Goal: Task Accomplishment & Management: Manage account settings

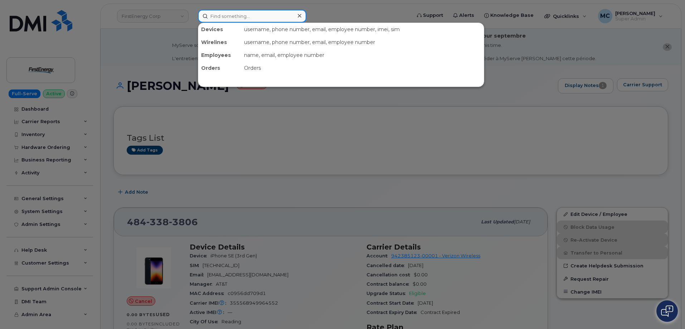
click at [257, 15] on input at bounding box center [252, 16] width 108 height 13
paste input "3042121230"
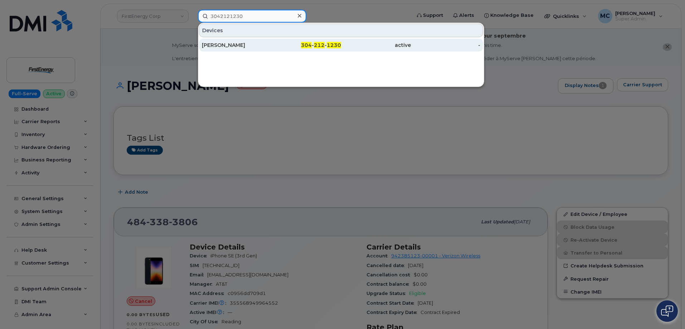
type input "3042121230"
click at [291, 48] on div "304 - 212 - 1230" at bounding box center [307, 45] width 70 height 7
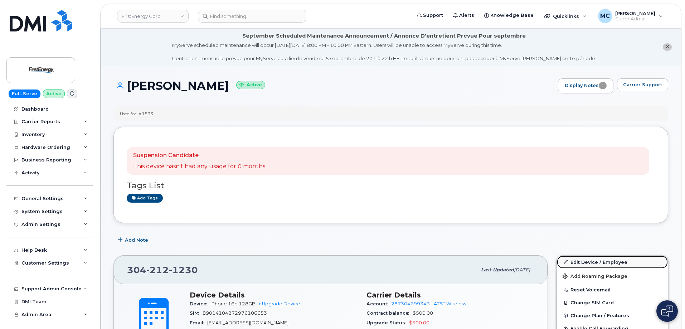
click at [583, 259] on link "Edit Device / Employee" at bounding box center [612, 262] width 111 height 13
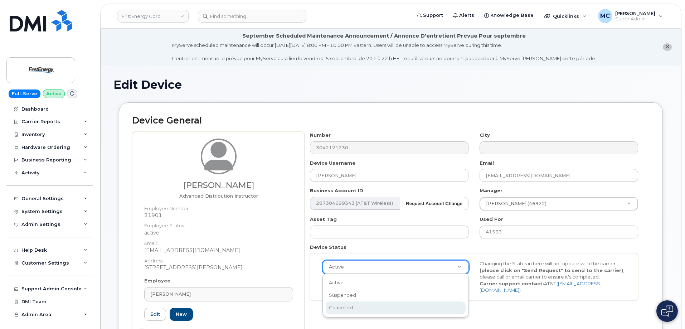
select select "cancelled"
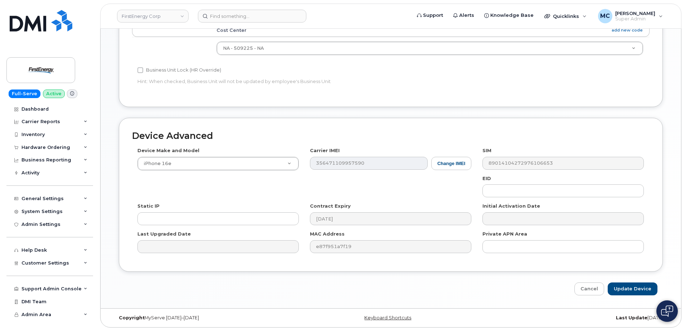
scroll to position [378, 0]
click at [629, 289] on input "Update Device" at bounding box center [633, 288] width 50 height 13
type input "Saving..."
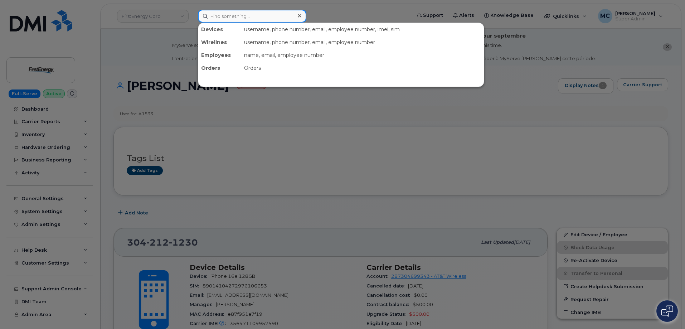
click at [244, 17] on input at bounding box center [252, 16] width 108 height 13
paste input "8146568417"
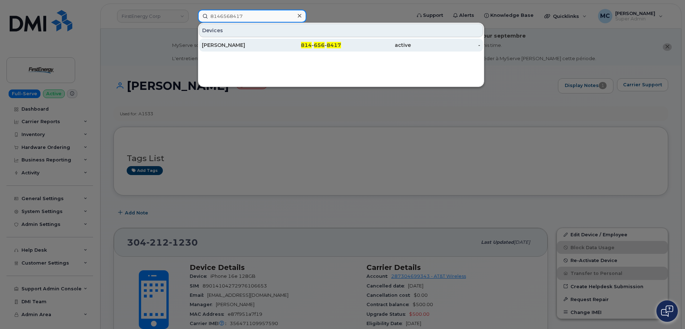
type input "8146568417"
click at [343, 45] on div "active" at bounding box center [376, 45] width 70 height 7
